Goal: Transaction & Acquisition: Subscribe to service/newsletter

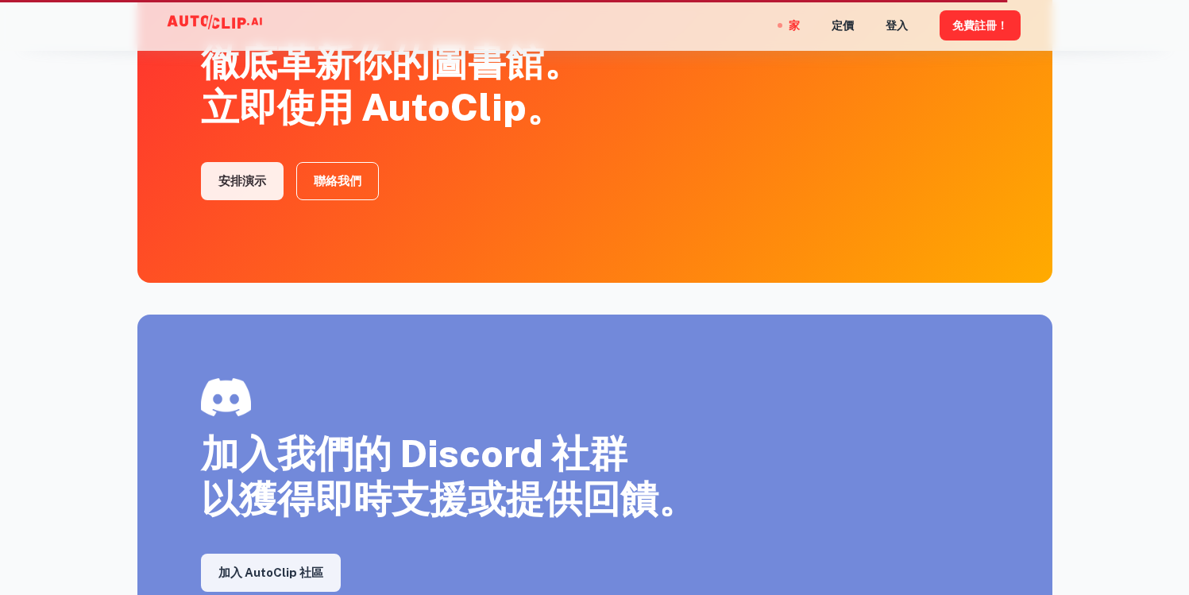
scroll to position [2477, 0]
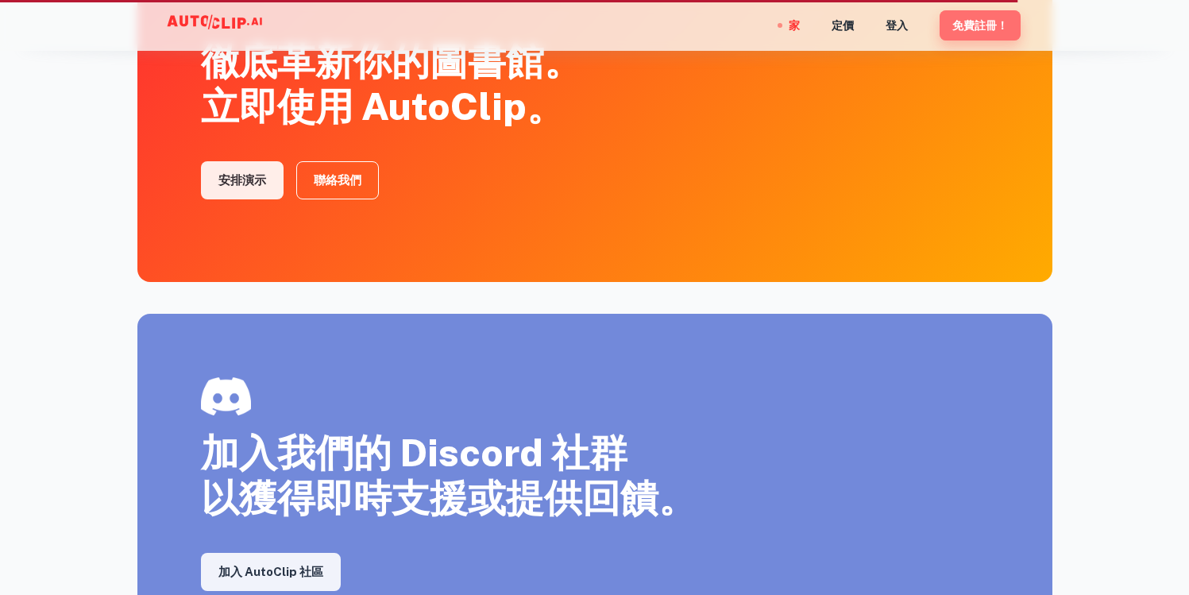
click at [984, 28] on font "免費註冊！" at bounding box center [980, 26] width 56 height 13
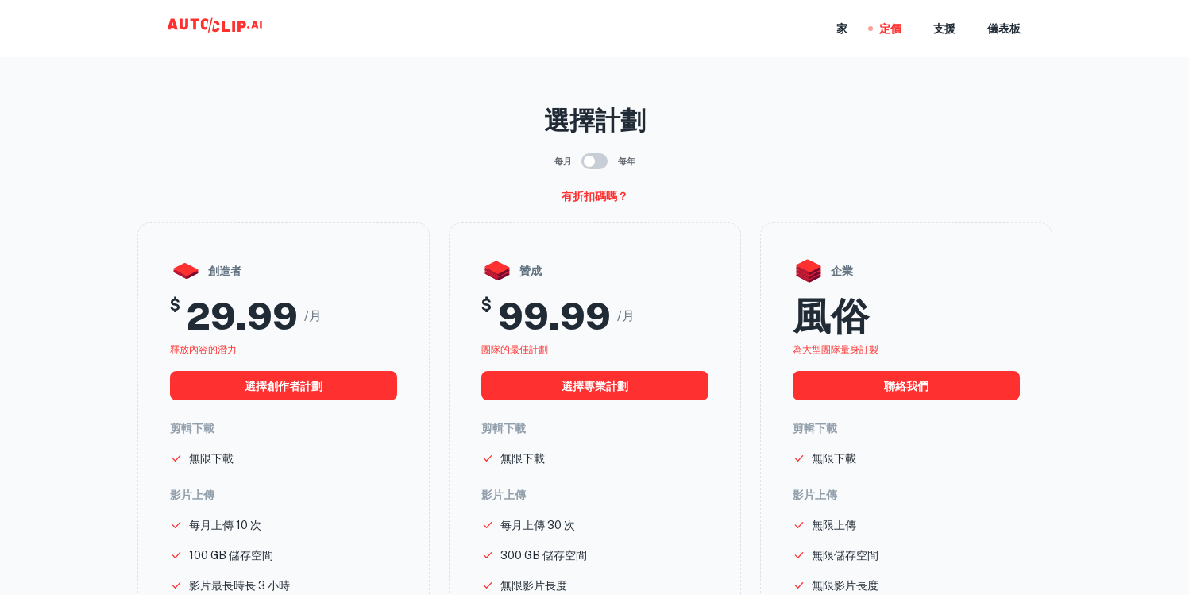
click at [206, 33] on icon at bounding box center [216, 29] width 159 height 32
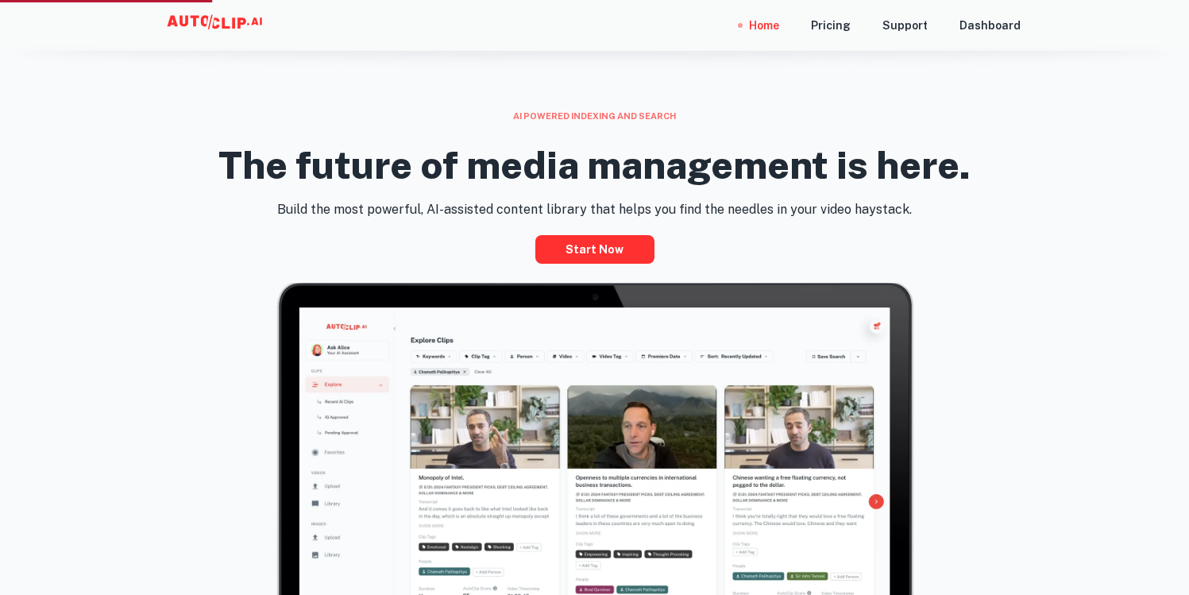
scroll to position [626, 0]
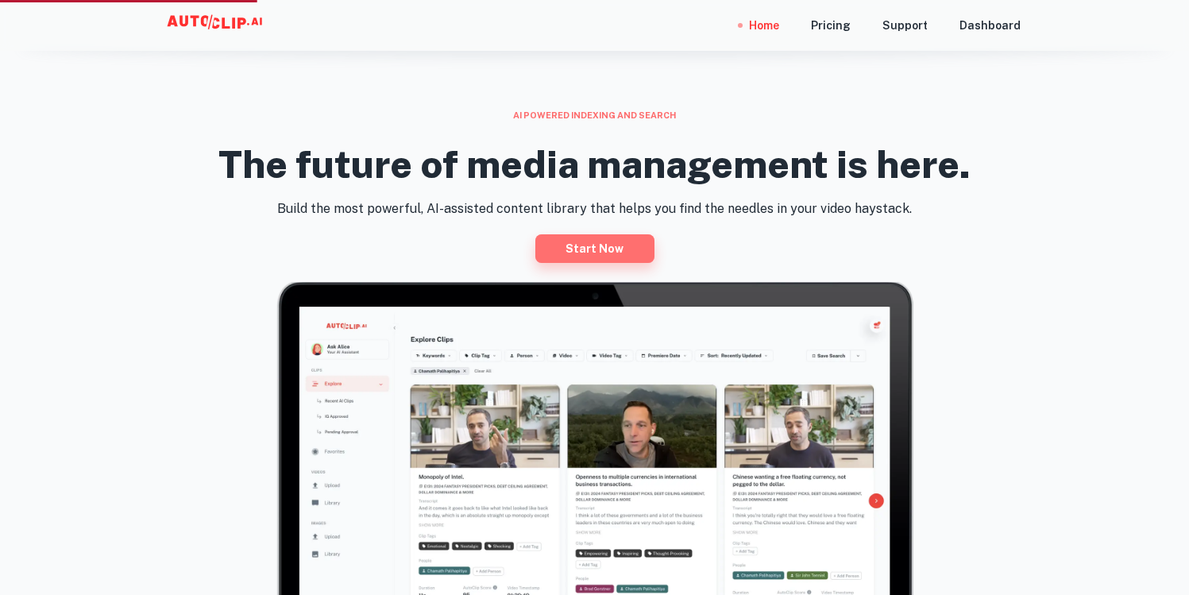
click at [616, 248] on link "Start now" at bounding box center [594, 248] width 119 height 29
